Goal: Task Accomplishment & Management: Complete application form

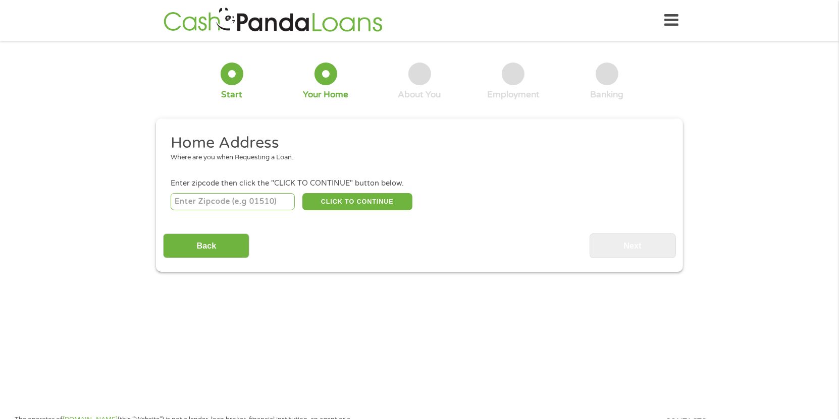
click at [243, 201] on input "number" at bounding box center [233, 201] width 125 height 17
type input "91406"
click at [349, 199] on button "CLICK TO CONTINUE" at bounding box center [357, 201] width 110 height 17
type input "91406"
type input "[PERSON_NAME]"
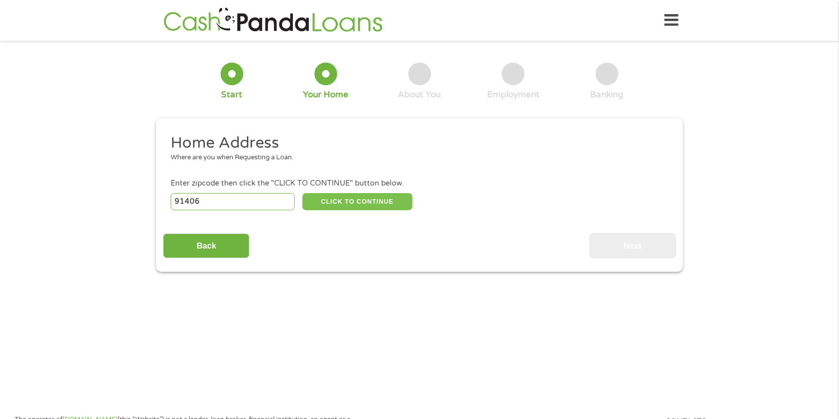
select select "[US_STATE]"
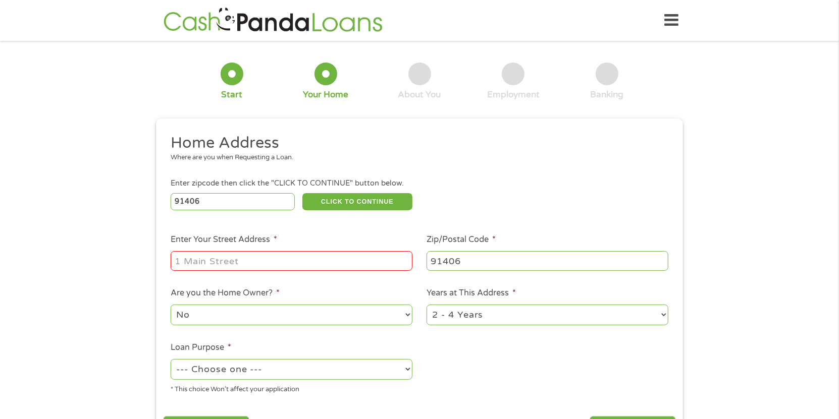
click at [276, 260] on input "Enter Your Street Address *" at bounding box center [292, 260] width 242 height 19
type input "[STREET_ADDRESS][PERSON_NAME]"
click at [290, 316] on select "No Yes" at bounding box center [292, 315] width 242 height 21
select select "yes"
click at [171, 306] on select "No Yes" at bounding box center [292, 315] width 242 height 21
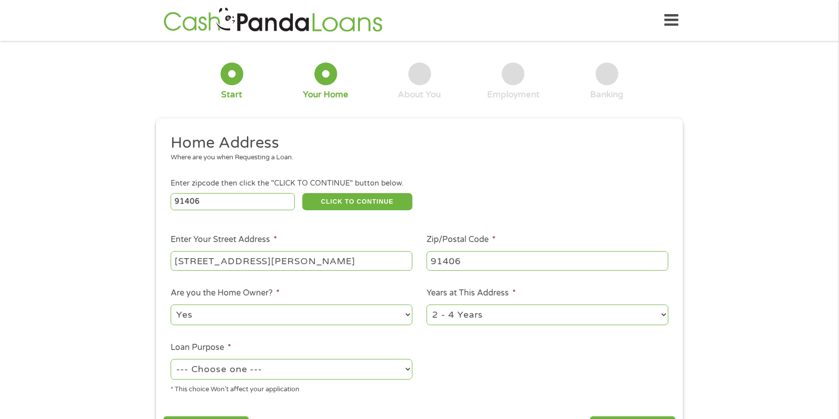
click at [294, 371] on select "--- Choose one --- Pay Bills Debt Consolidation Home Improvement Major Purchase…" at bounding box center [292, 369] width 242 height 21
select select "shorttermcash"
click at [171, 361] on select "--- Choose one --- Pay Bills Debt Consolidation Home Improvement Major Purchase…" at bounding box center [292, 369] width 242 height 21
click at [479, 359] on ul "Home Address Where are you when Requesting a Loan. Enter zipcode then click the…" at bounding box center [419, 267] width 512 height 269
click at [473, 316] on select "1 Year or less 1 - 2 Years 2 - 4 Years Over 4 Years" at bounding box center [547, 315] width 242 height 21
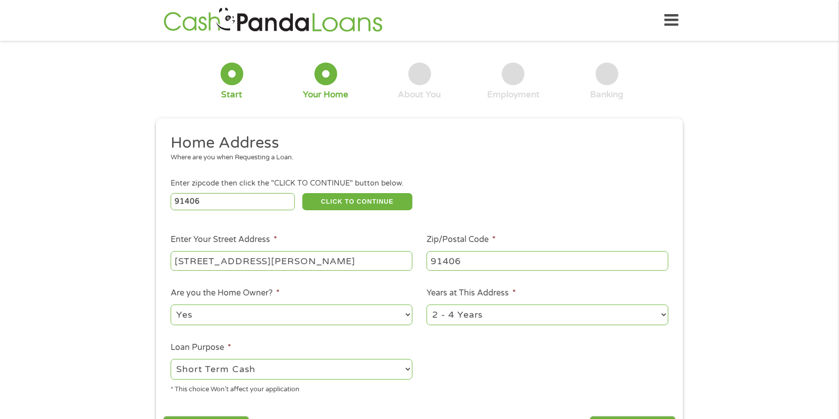
select select "60months"
click at [426, 306] on select "1 Year or less 1 - 2 Years 2 - 4 Years Over 4 Years" at bounding box center [547, 315] width 242 height 21
click at [479, 381] on ul "Home Address Where are you when Requesting a Loan. Enter zipcode then click the…" at bounding box center [419, 267] width 512 height 269
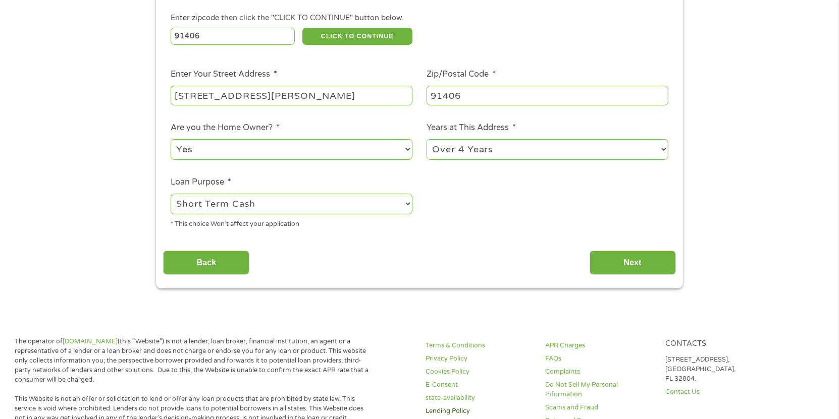
scroll to position [252, 0]
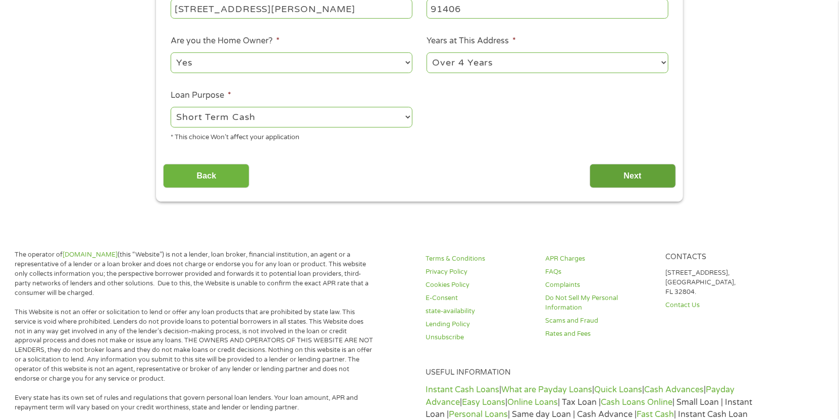
click at [610, 185] on input "Next" at bounding box center [632, 176] width 86 height 25
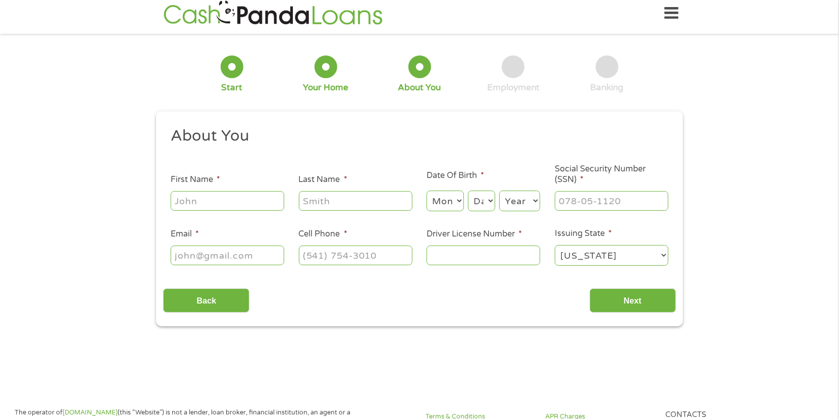
scroll to position [0, 0]
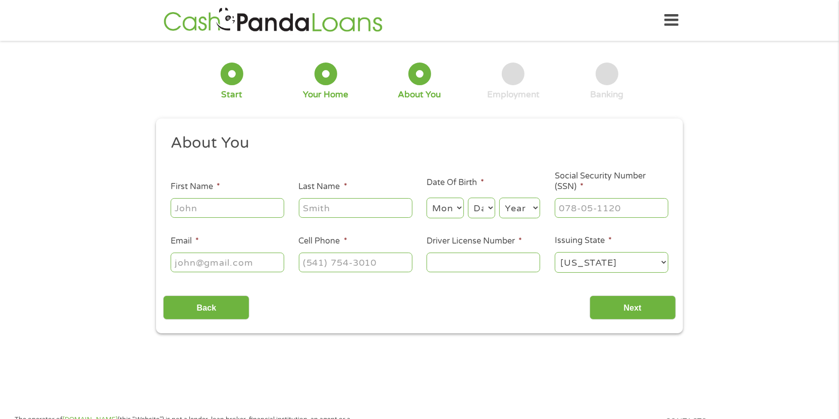
click at [270, 204] on input "First Name *" at bounding box center [228, 207] width 114 height 19
type input "[PERSON_NAME]"
click at [446, 208] on select "Month 1 2 3 4 5 6 7 8 9 10 11 12" at bounding box center [444, 208] width 37 height 21
select select "9"
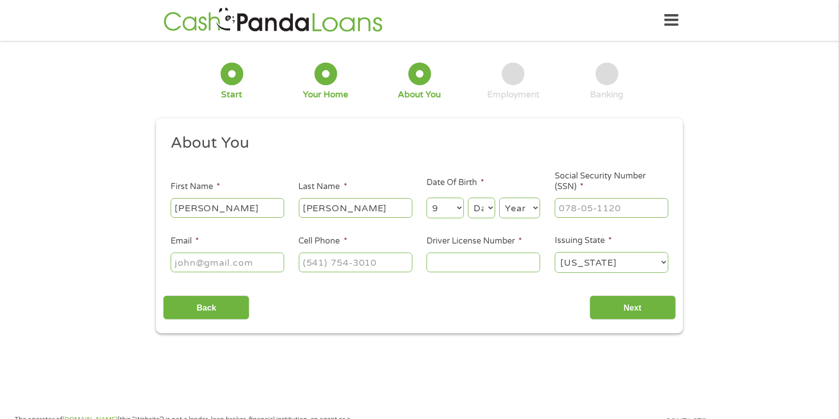
click at [426, 198] on select "Month 1 2 3 4 5 6 7 8 9 10 11 12" at bounding box center [444, 208] width 37 height 21
click at [478, 215] on select "Day 1 2 3 4 5 6 7 8 9 10 11 12 13 14 15 16 17 18 19 20 21 22 23 24 25 26 27 28 …" at bounding box center [481, 208] width 27 height 21
select select "13"
click at [468, 198] on select "Day 1 2 3 4 5 6 7 8 9 10 11 12 13 14 15 16 17 18 19 20 21 22 23 24 25 26 27 28 …" at bounding box center [481, 208] width 27 height 21
click at [523, 211] on select "Year [DATE] 2006 2005 2004 2003 2002 2001 2000 1999 1998 1997 1996 1995 1994 19…" at bounding box center [519, 208] width 41 height 21
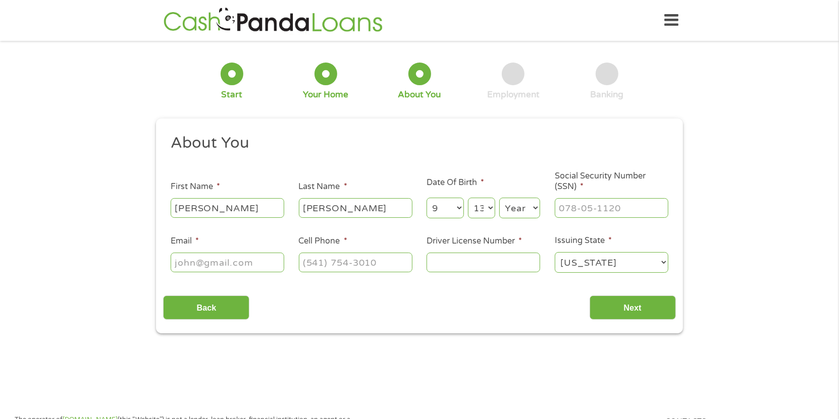
select select "1988"
click at [499, 198] on select "Year [DATE] 2006 2005 2004 2003 2002 2001 2000 1999 1998 1997 1996 1995 1994 19…" at bounding box center [519, 208] width 41 height 21
type input "___-__-____"
click at [585, 208] on input "___-__-____" at bounding box center [611, 207] width 114 height 19
click at [604, 209] on input "___-__-____" at bounding box center [611, 207] width 114 height 19
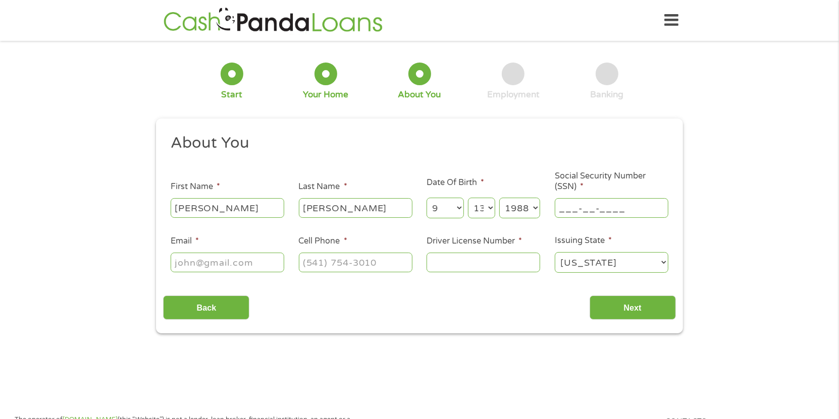
click at [560, 208] on input "___-__-____" at bounding box center [611, 207] width 114 height 19
type input "604-35-8067"
click at [510, 262] on input "Driver License Number *" at bounding box center [483, 262] width 114 height 19
click at [484, 265] on input "Driver License Number *" at bounding box center [483, 262] width 114 height 19
type input "D9523245"
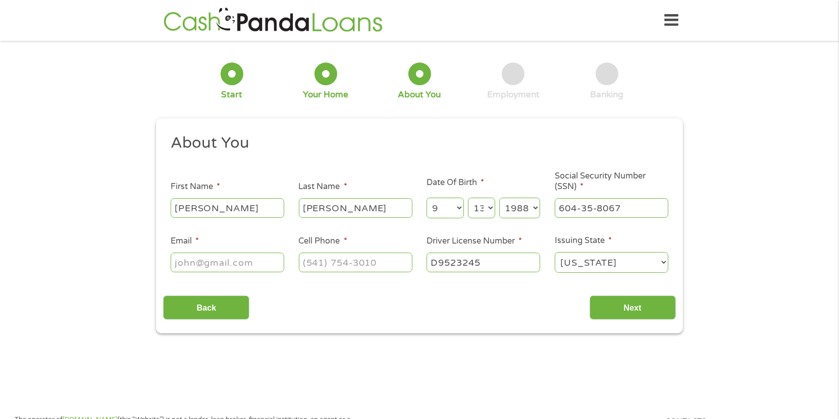
type input "(___) ___-____"
click at [317, 262] on input "(___) ___-____" at bounding box center [356, 262] width 114 height 19
click at [308, 262] on input "(___) ___-____" at bounding box center [356, 262] width 114 height 19
type input "(___) ___-____"
